Goal: Obtain resource: Obtain resource

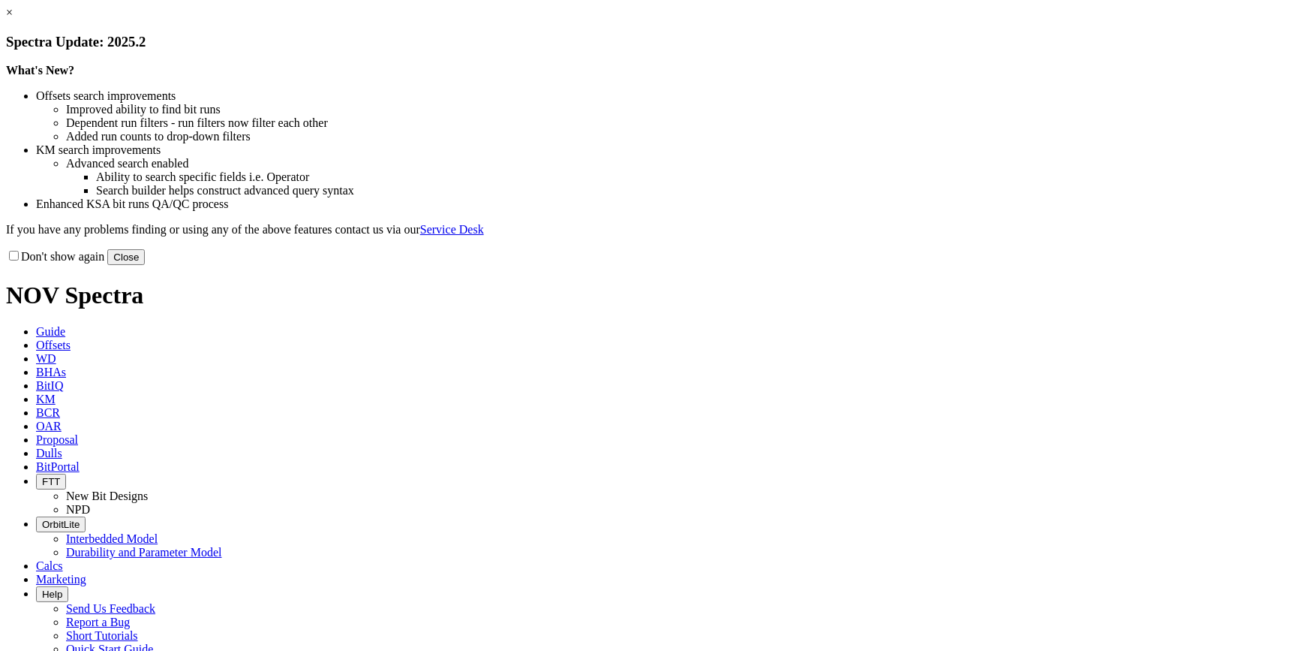
click at [951, 265] on div "Don't show again Close" at bounding box center [652, 256] width 1292 height 17
click at [145, 265] on button "Close" at bounding box center [126, 257] width 38 height 16
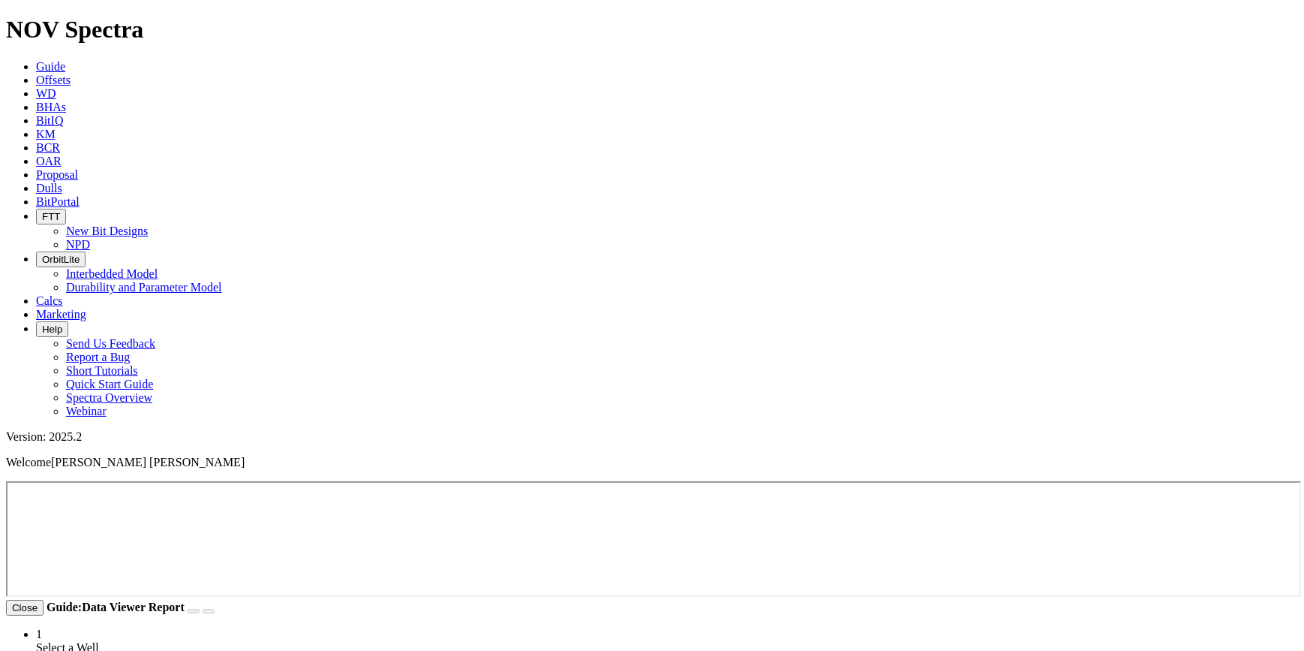
click at [71, 74] on span "Offsets" at bounding box center [53, 80] width 35 height 13
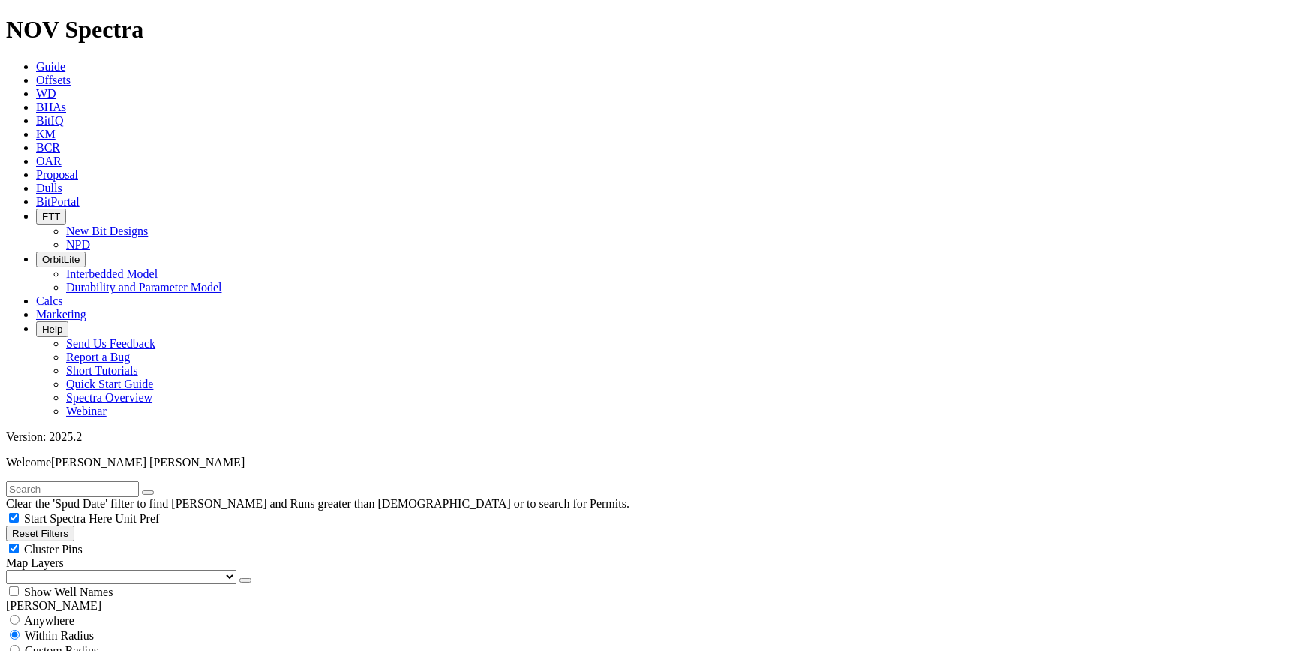
click at [124, 481] on input "text" at bounding box center [72, 489] width 133 height 16
type input "ixachi 53"
click at [157, 490] on button "submit" at bounding box center [163, 492] width 12 height 5
click at [20, 615] on input "radio" at bounding box center [15, 620] width 10 height 10
radio input "true"
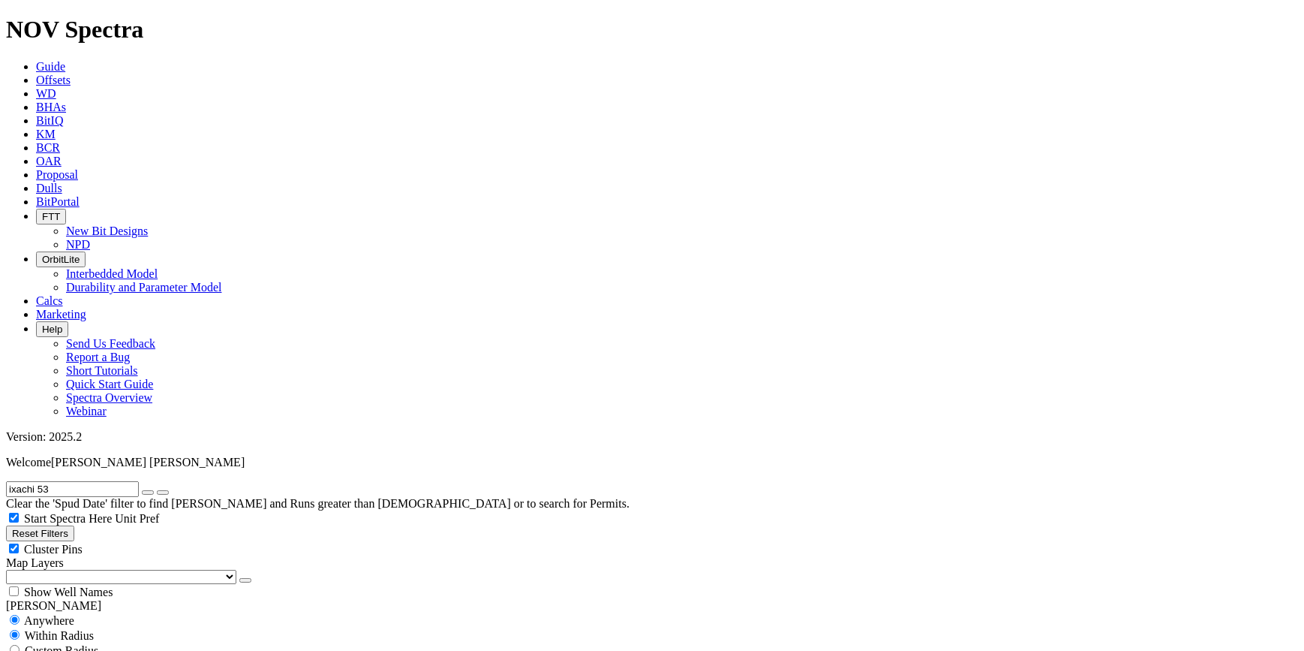
radio input "false"
click at [24, 642] on div "No Run Data" at bounding box center [652, 649] width 1292 height 15
checkbox input "false"
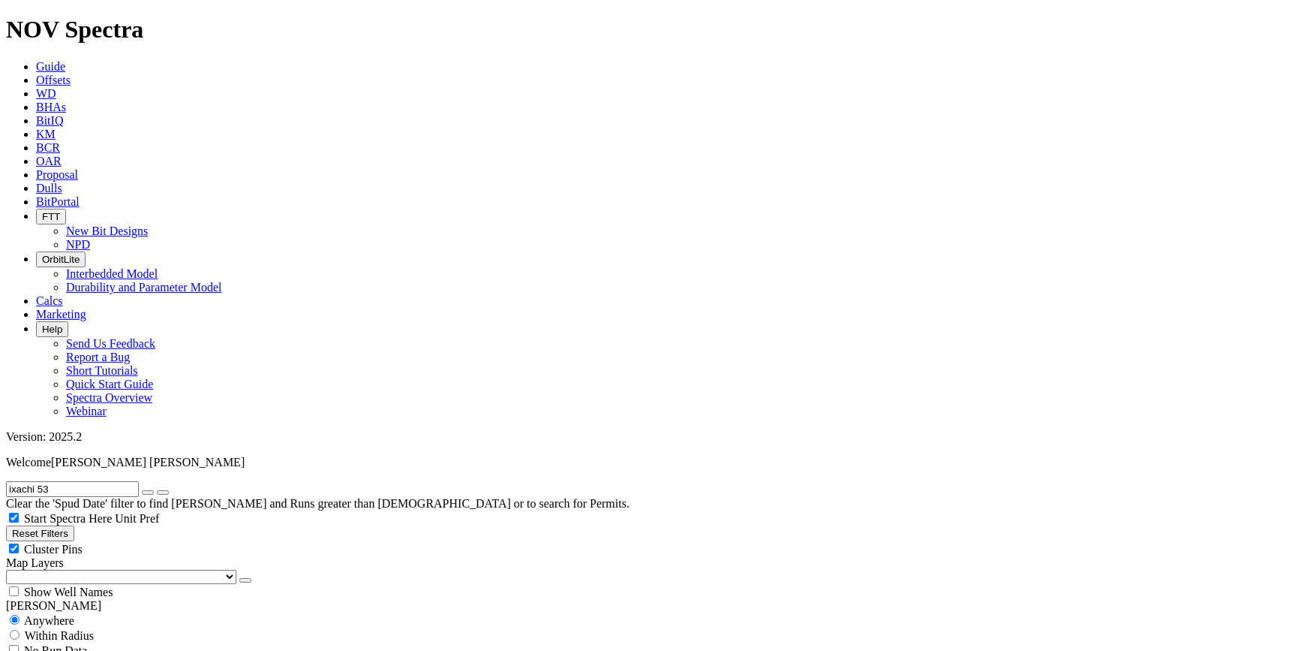
click at [116, 481] on input "ixachi 53" at bounding box center [72, 489] width 133 height 16
type input "ixachi"
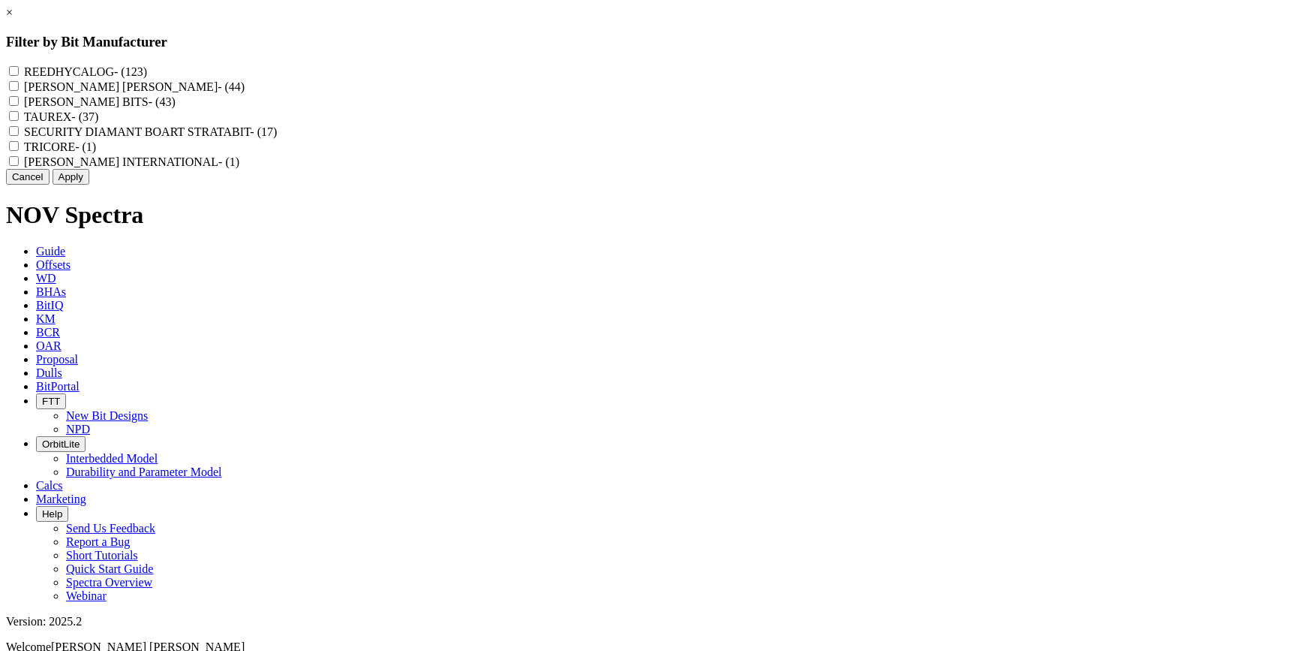
click at [551, 64] on div "REEDHYCALOG - (123)" at bounding box center [652, 71] width 1292 height 15
click at [19, 67] on input "REEDHYCALOG - (123)" at bounding box center [14, 71] width 10 height 10
checkbox input "true"
click at [89, 185] on button "Apply" at bounding box center [71, 177] width 37 height 16
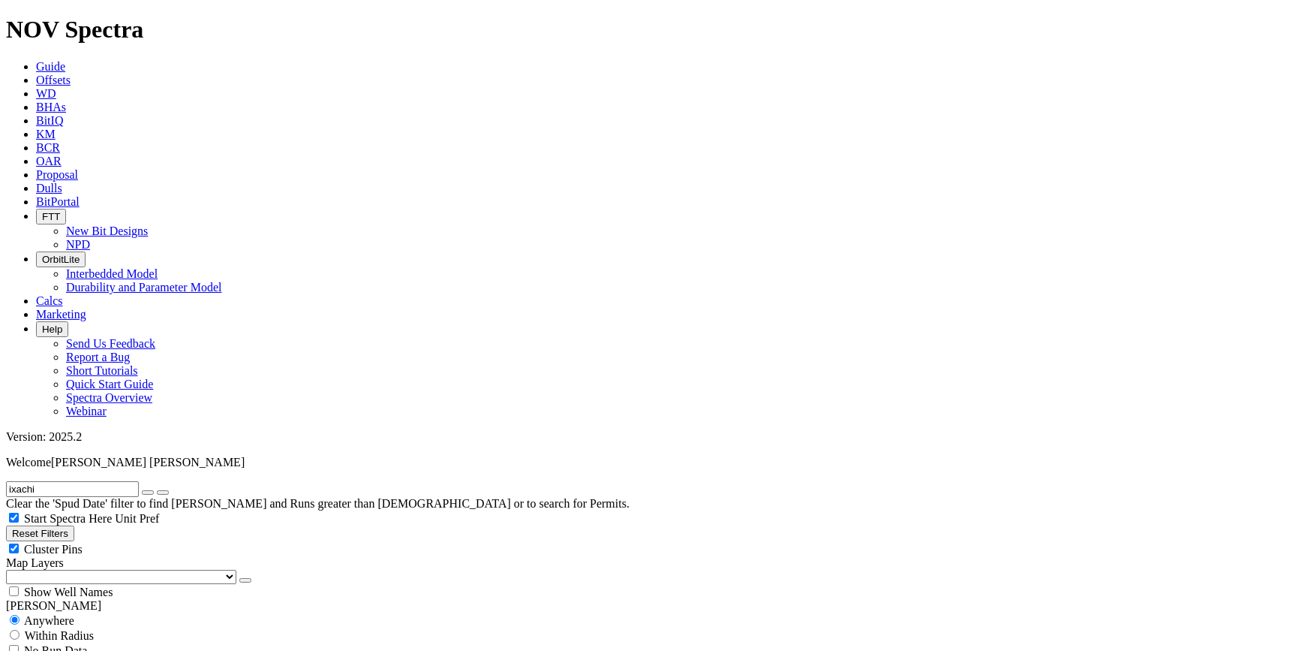
radio input "false"
radio input "true"
